Goal: Transaction & Acquisition: Purchase product/service

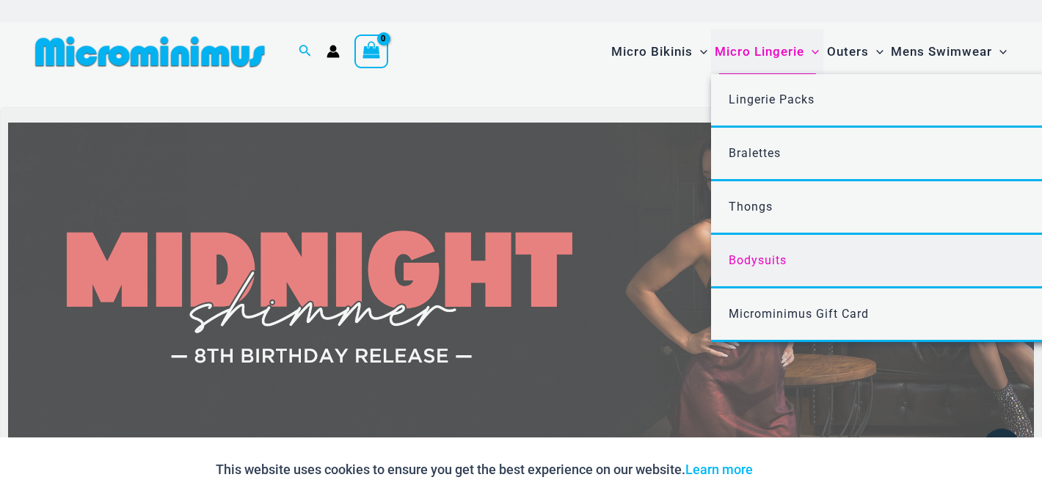
click at [758, 260] on div "“The Hottest Styles You’ve Never Seen” Exclusive Looks. Private Drops. Only Our…" at bounding box center [521, 251] width 1042 height 502
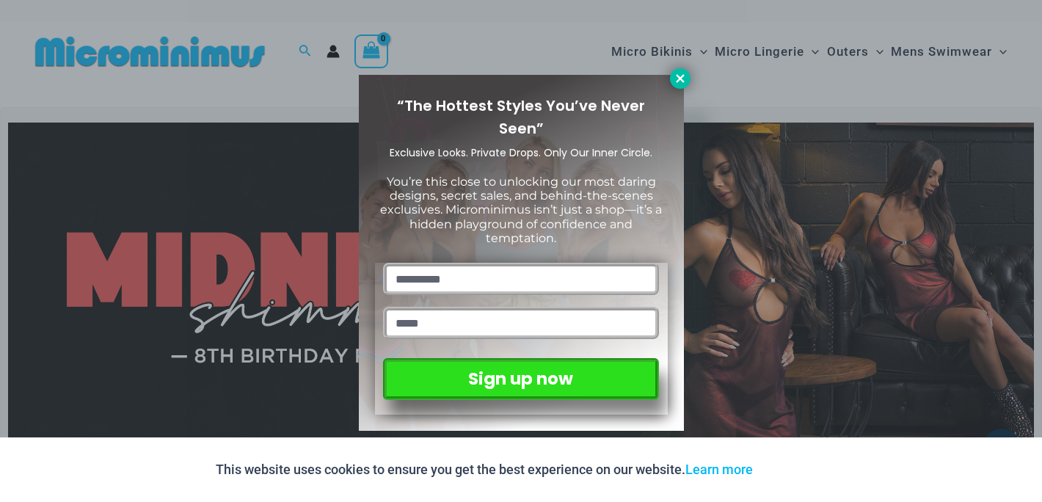
click at [677, 79] on icon at bounding box center [680, 78] width 13 height 13
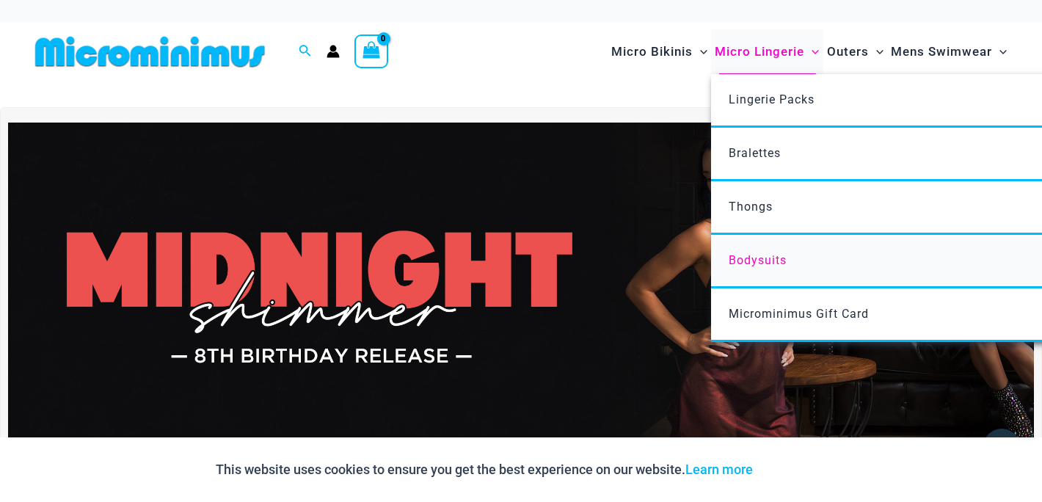
click at [763, 257] on span "Bodysuits" at bounding box center [758, 260] width 58 height 14
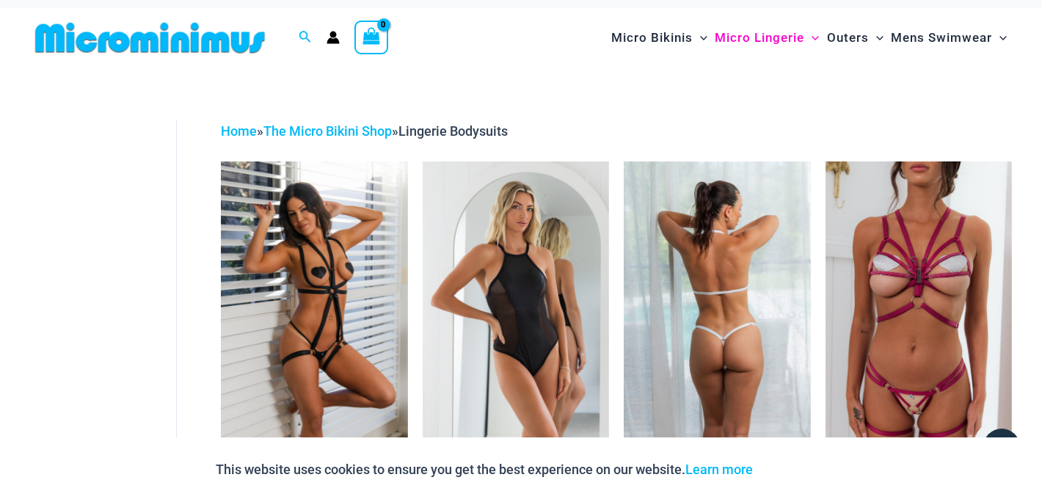
scroll to position [24, 0]
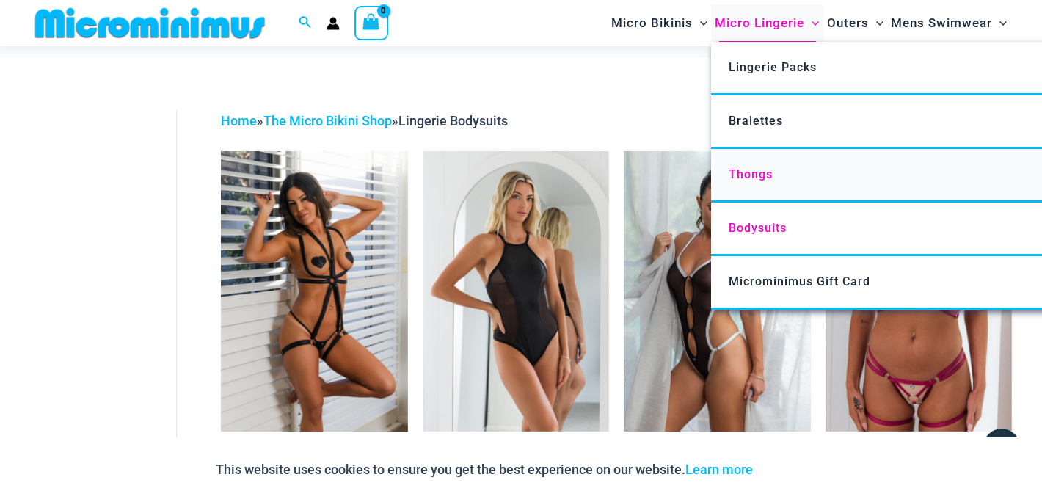
click at [757, 175] on span "Thongs" at bounding box center [751, 174] width 44 height 14
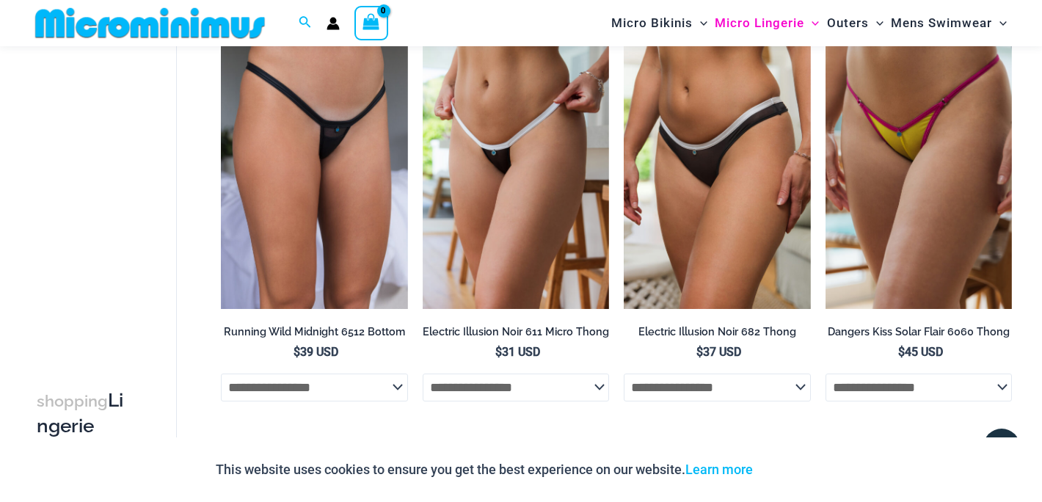
scroll to position [550, 0]
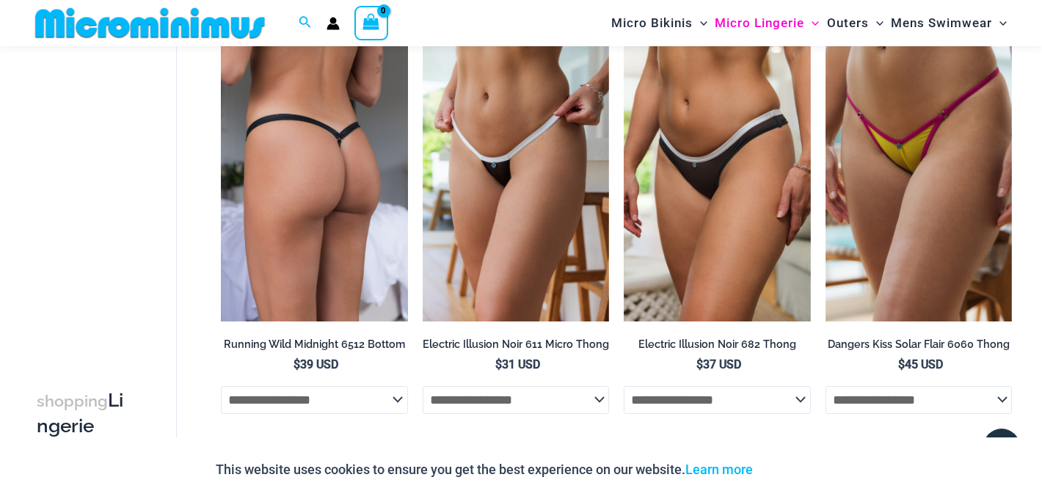
click at [328, 188] on img at bounding box center [314, 182] width 187 height 280
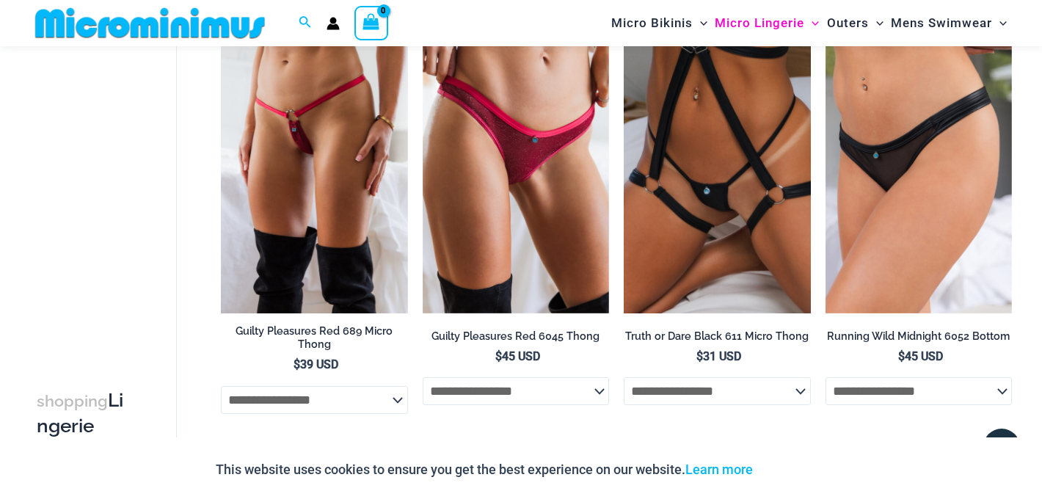
scroll to position [120, 0]
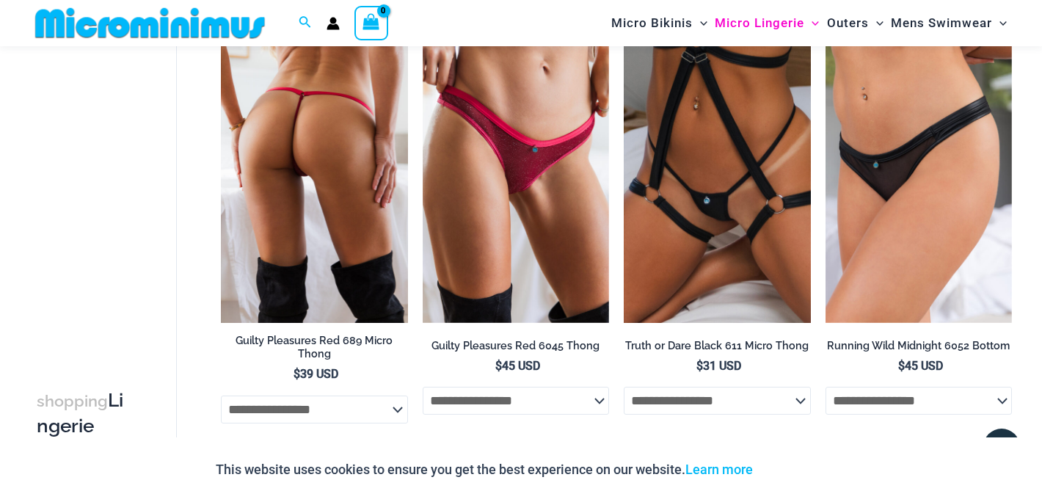
click at [346, 143] on img at bounding box center [314, 183] width 187 height 280
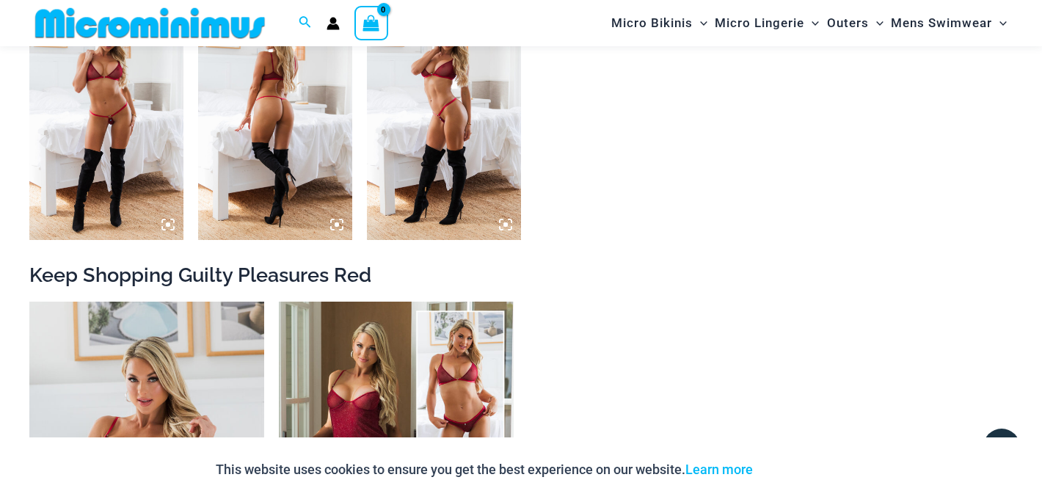
scroll to position [1387, 0]
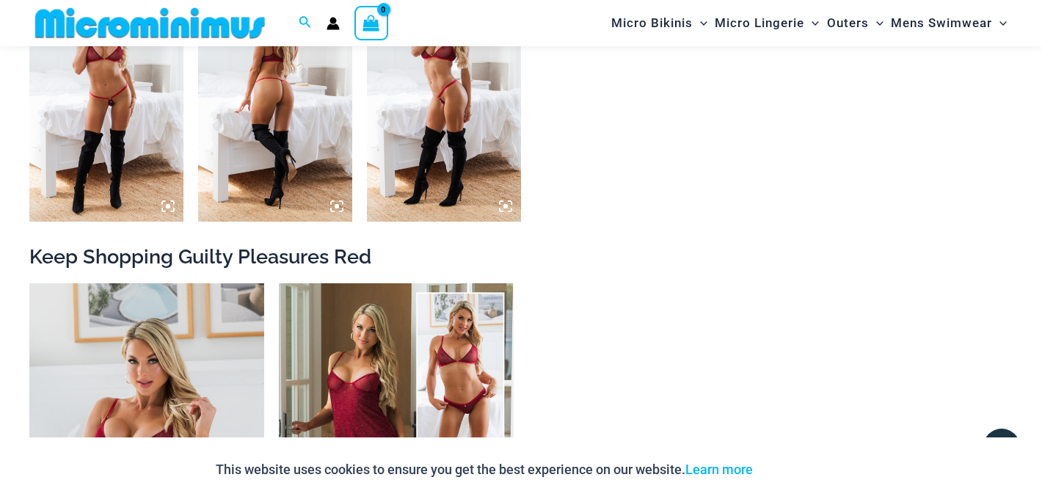
click at [102, 97] on img at bounding box center [106, 105] width 154 height 231
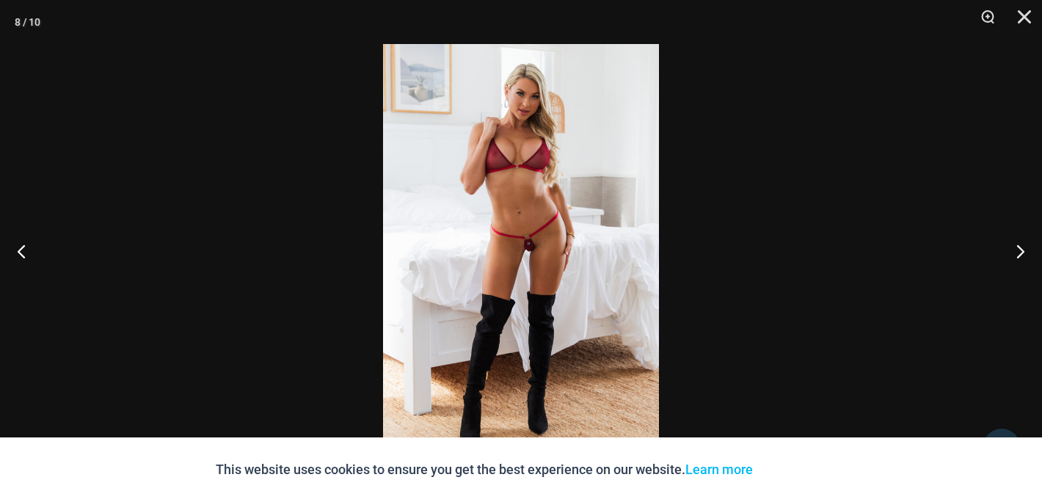
click at [517, 231] on img at bounding box center [521, 251] width 276 height 414
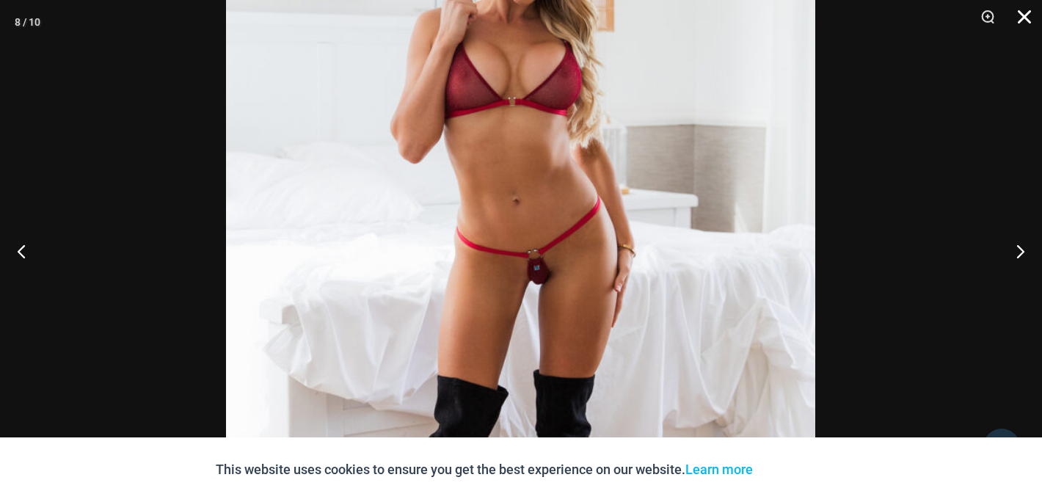
click at [1022, 15] on button "Close" at bounding box center [1019, 22] width 37 height 44
